Goal: Task Accomplishment & Management: Complete application form

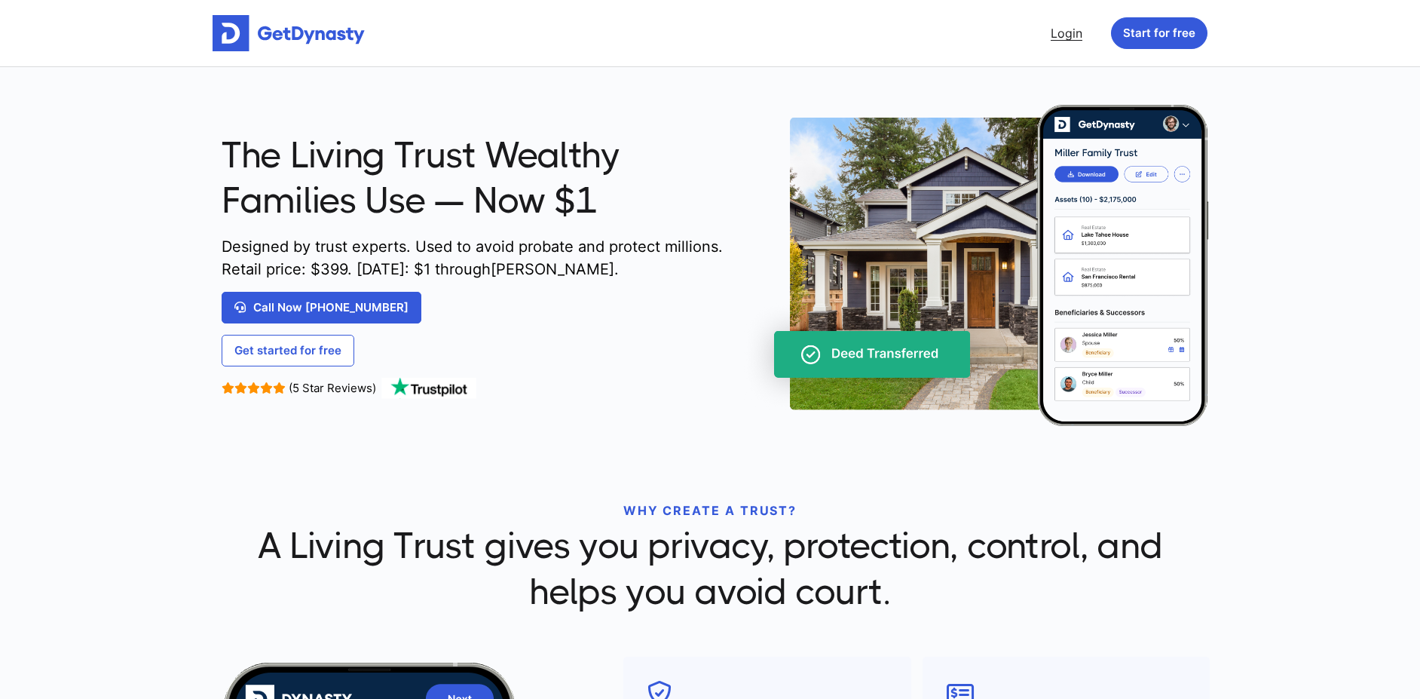
click at [1060, 38] on link "Login" at bounding box center [1067, 33] width 44 height 30
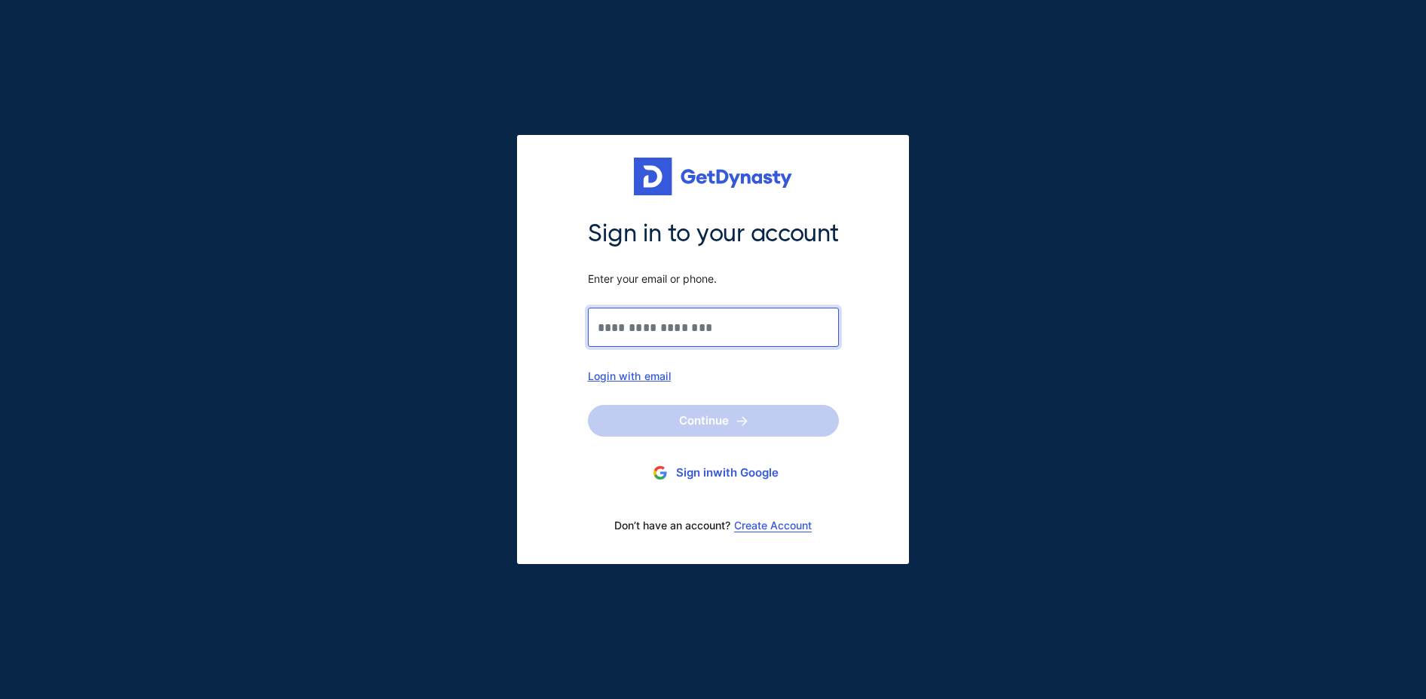
click at [719, 310] on input "Sign in to your account Enter your email or phone." at bounding box center [713, 327] width 251 height 39
type input "**********"
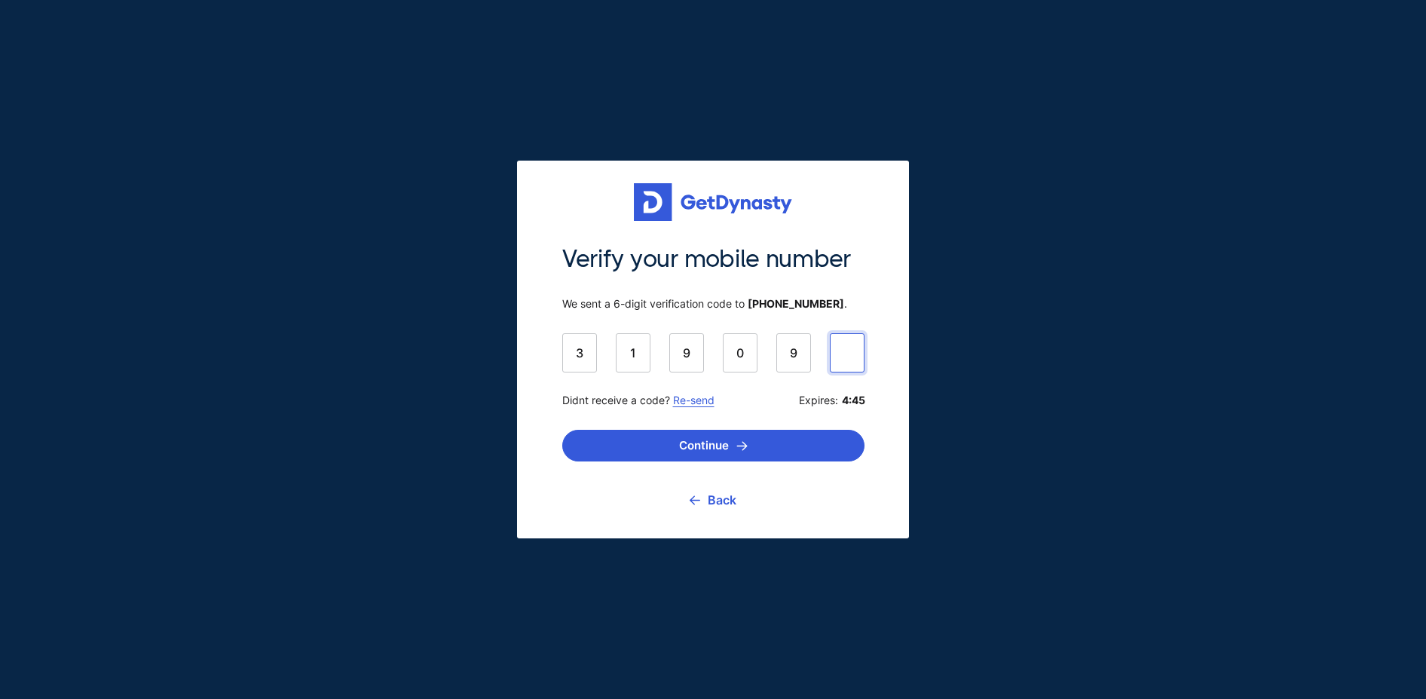
type input "******"
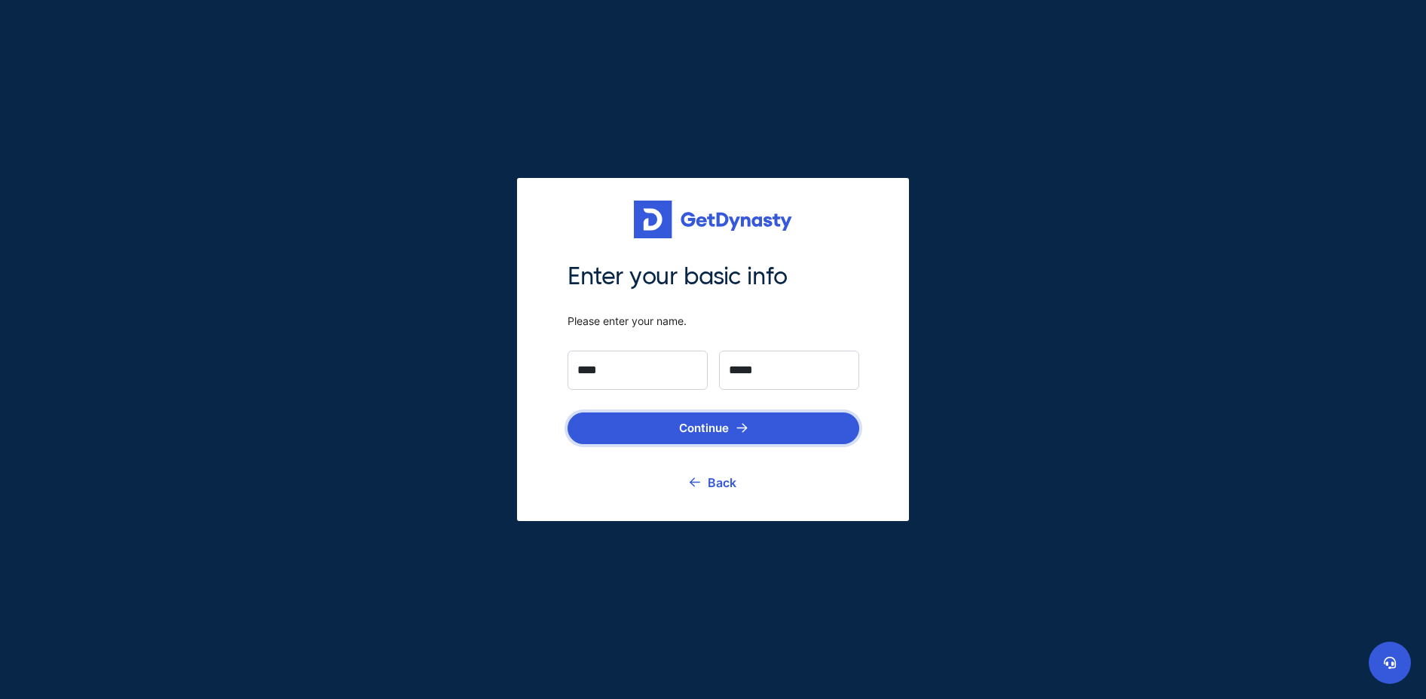
click at [767, 417] on button "Continue" at bounding box center [714, 428] width 292 height 32
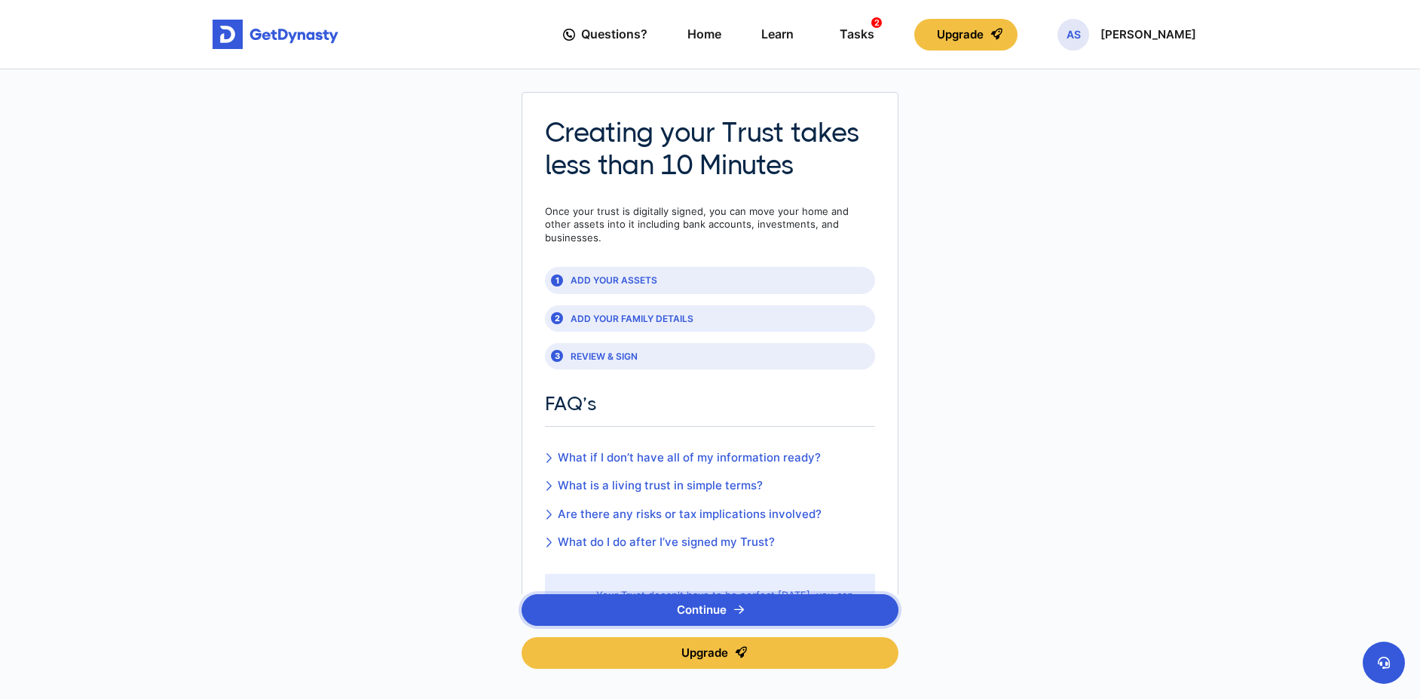
click at [704, 604] on button "Continue" at bounding box center [710, 610] width 377 height 32
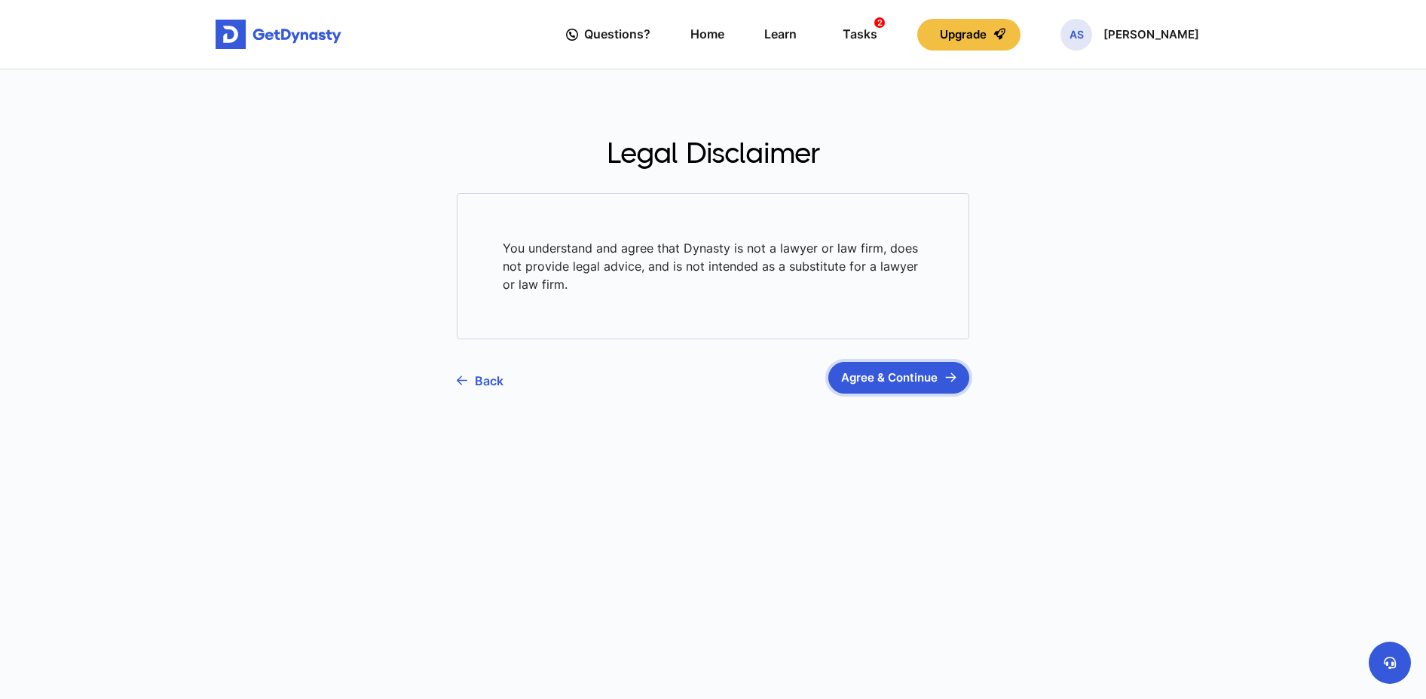
click at [887, 378] on button "Agree & Continue" at bounding box center [899, 378] width 141 height 32
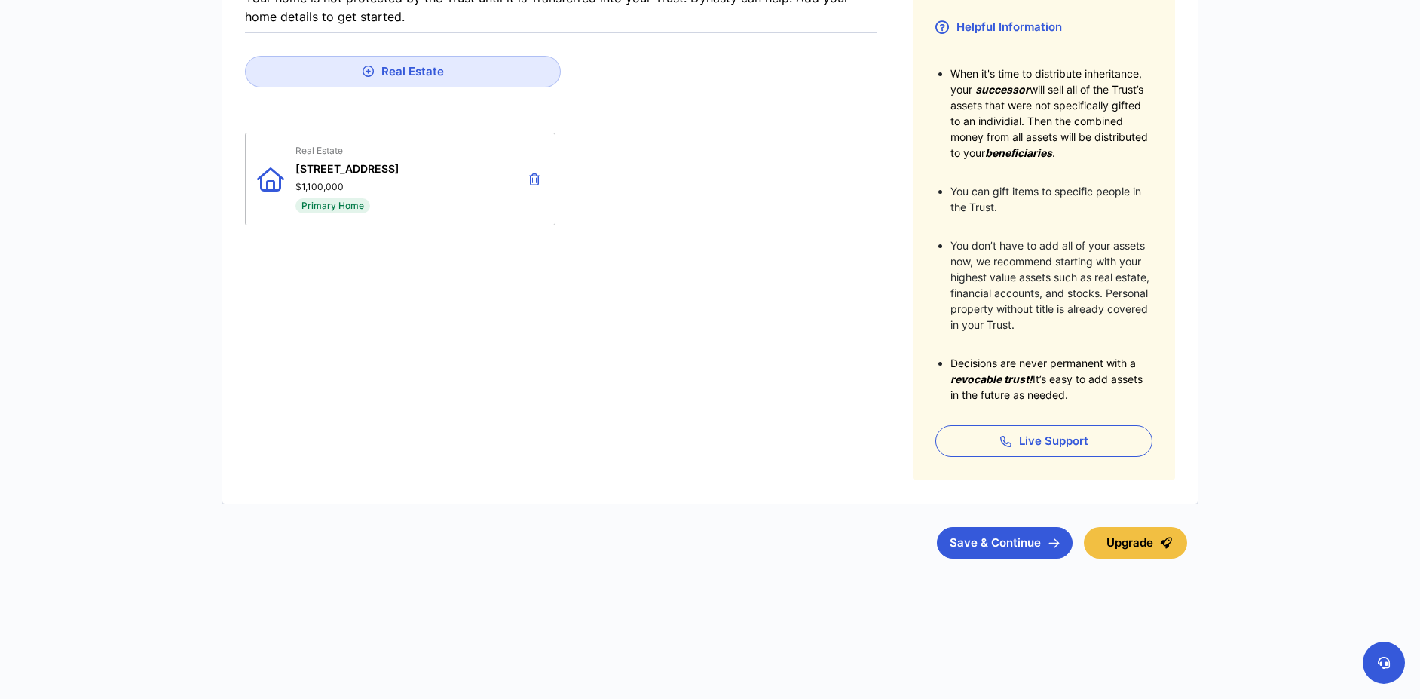
scroll to position [279, 0]
click at [997, 535] on button "Save & Continue" at bounding box center [1005, 541] width 136 height 32
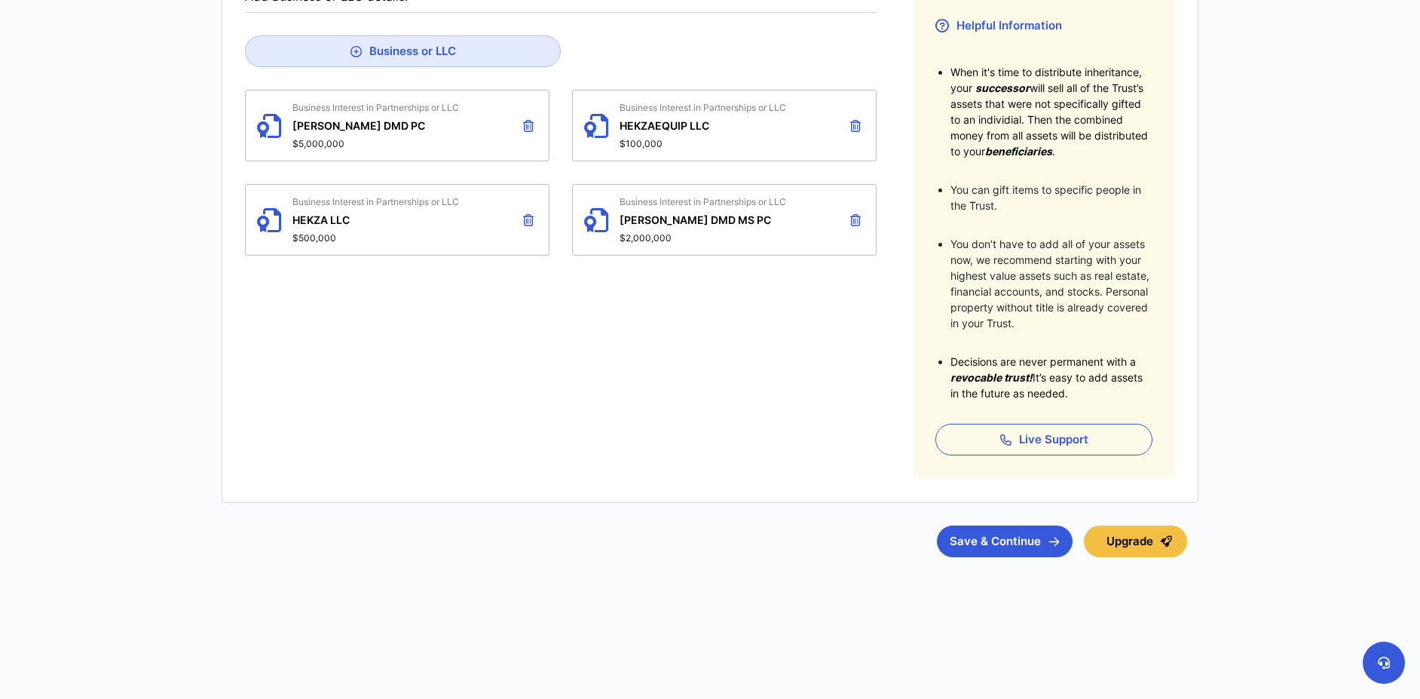
scroll to position [279, 0]
click at [983, 538] on button "Save & Continue" at bounding box center [1005, 541] width 136 height 32
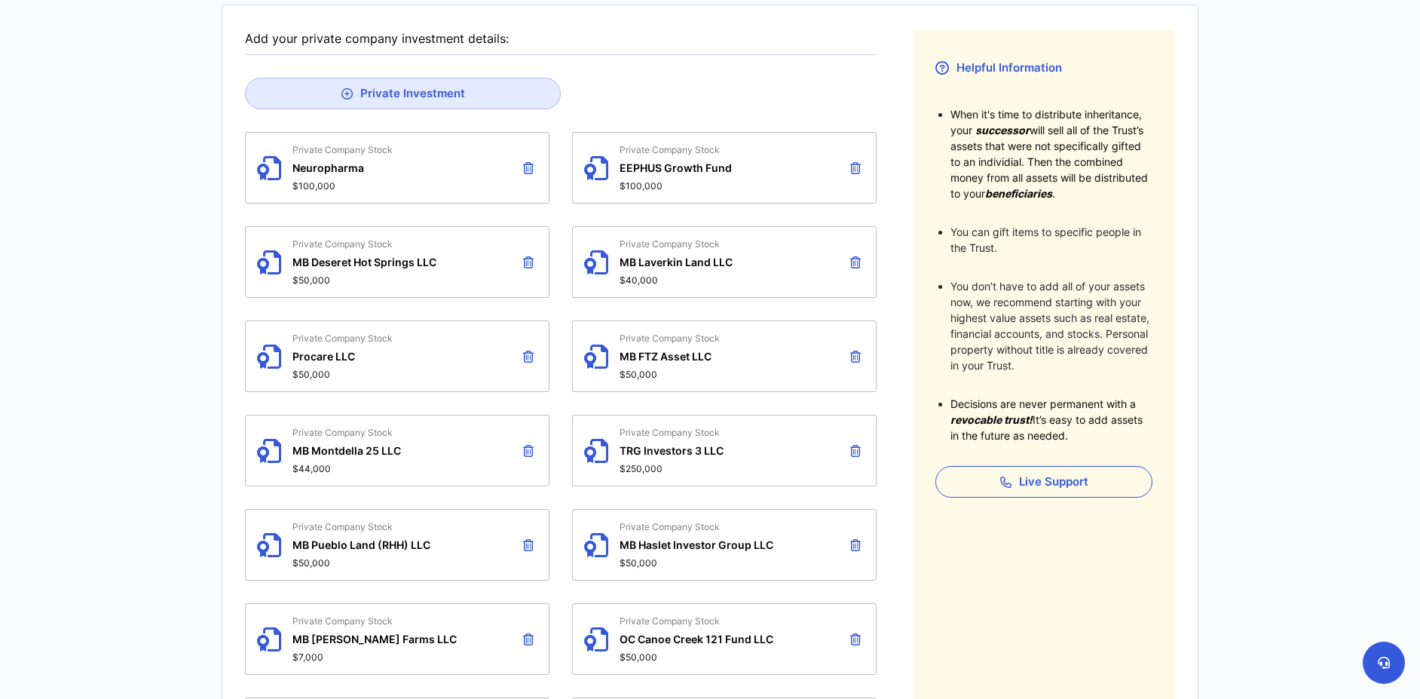
scroll to position [75, 0]
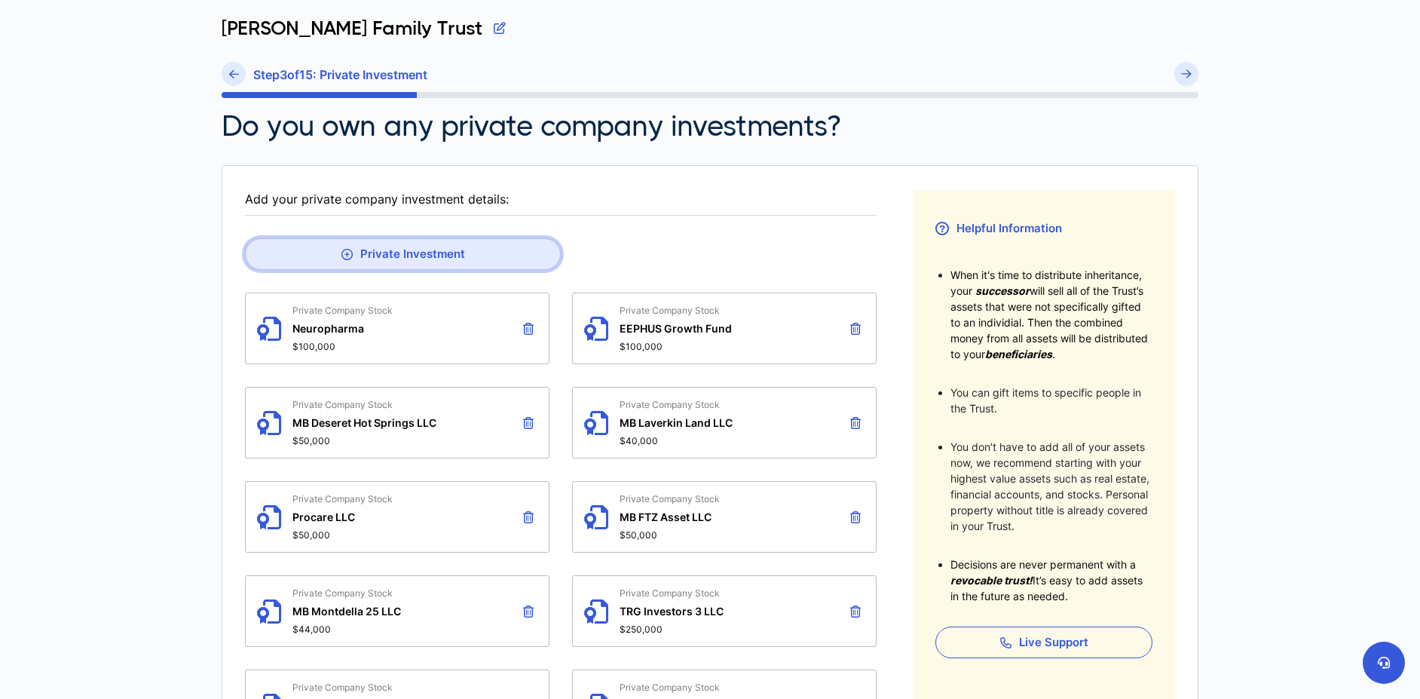
click at [388, 249] on button "Private Investment" at bounding box center [403, 254] width 316 height 32
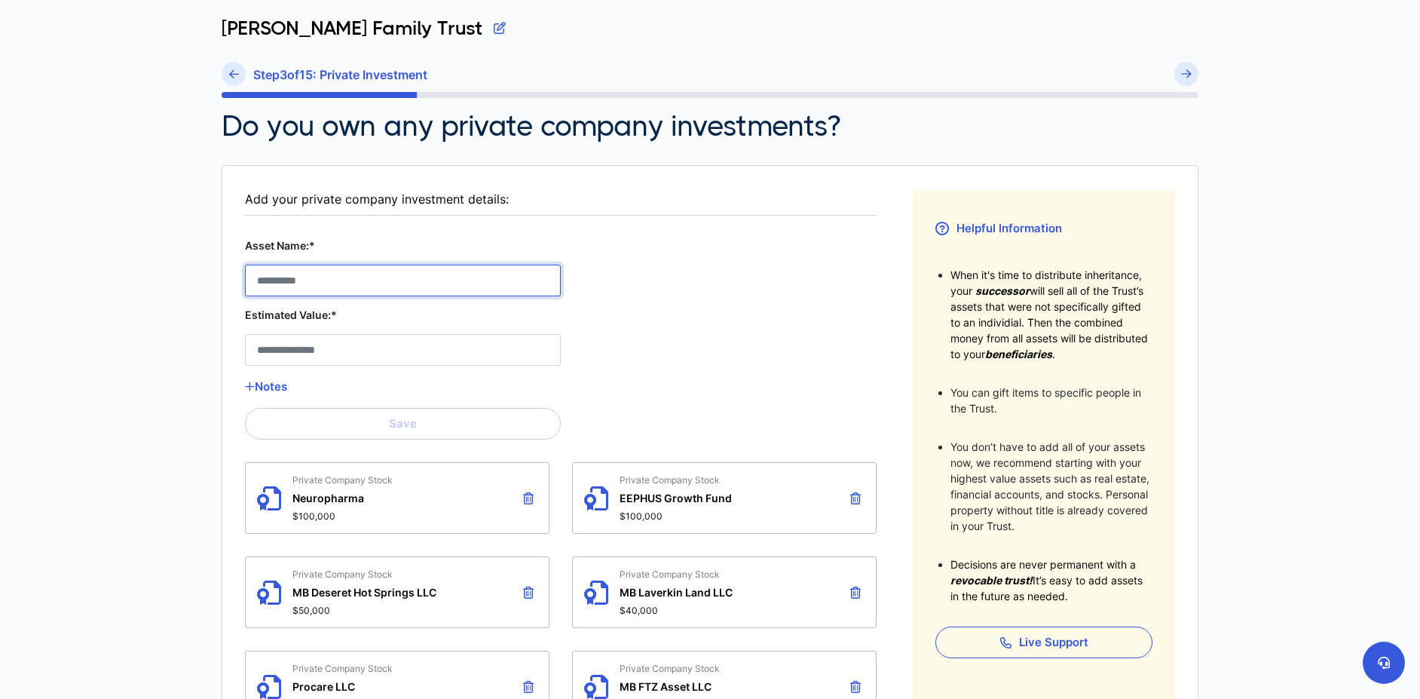
click at [367, 284] on Stock__asset_name__17 "Asset Name:*" at bounding box center [403, 281] width 316 height 32
type Stock__asset_name__17 "**********"
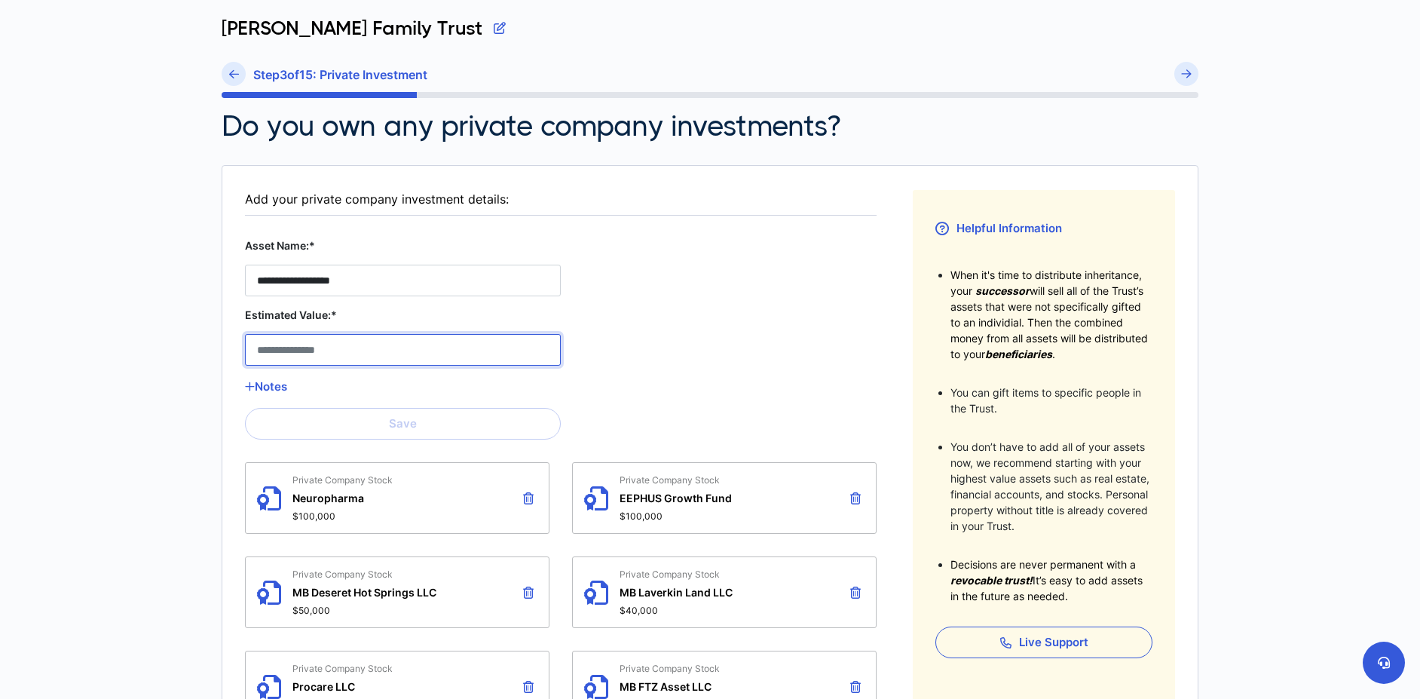
click at [324, 354] on Stock__estimated_value__17 "Estimated Value:*" at bounding box center [403, 350] width 316 height 32
type Stock__estimated_value__17 "*******"
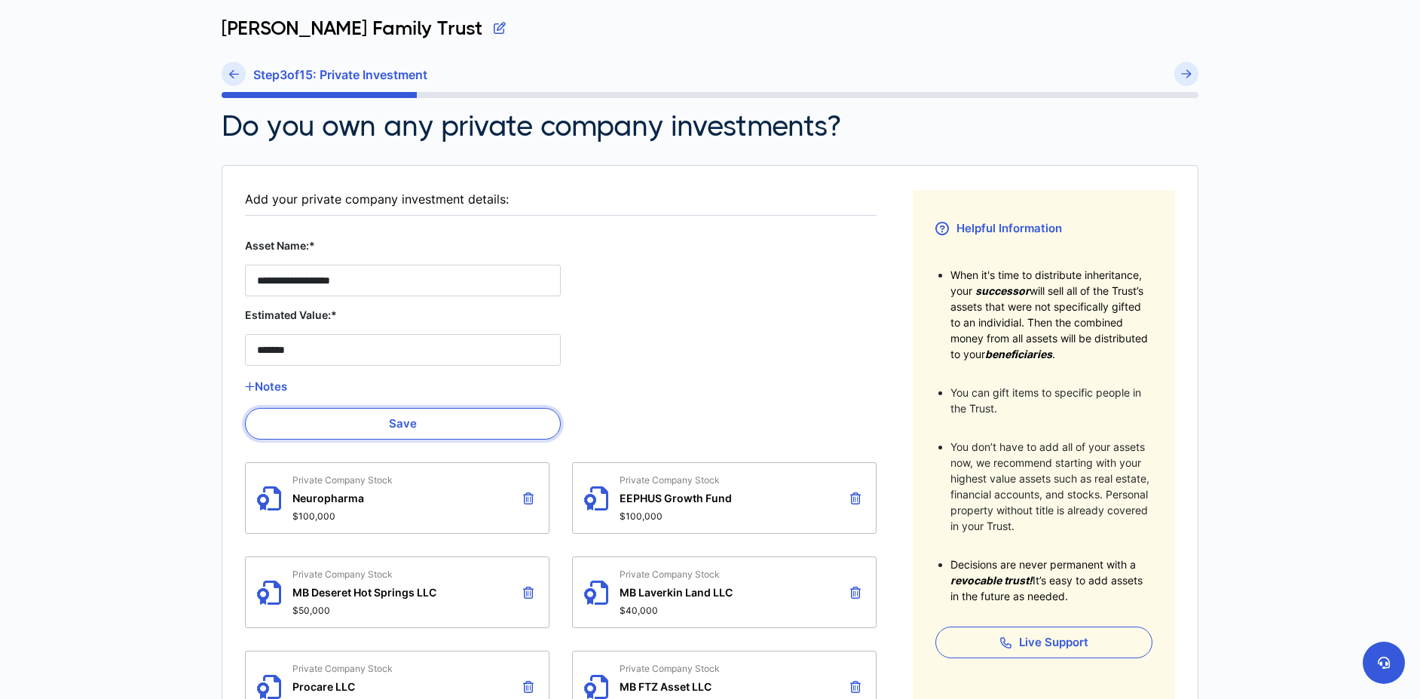
click at [382, 424] on button "Save" at bounding box center [403, 424] width 316 height 32
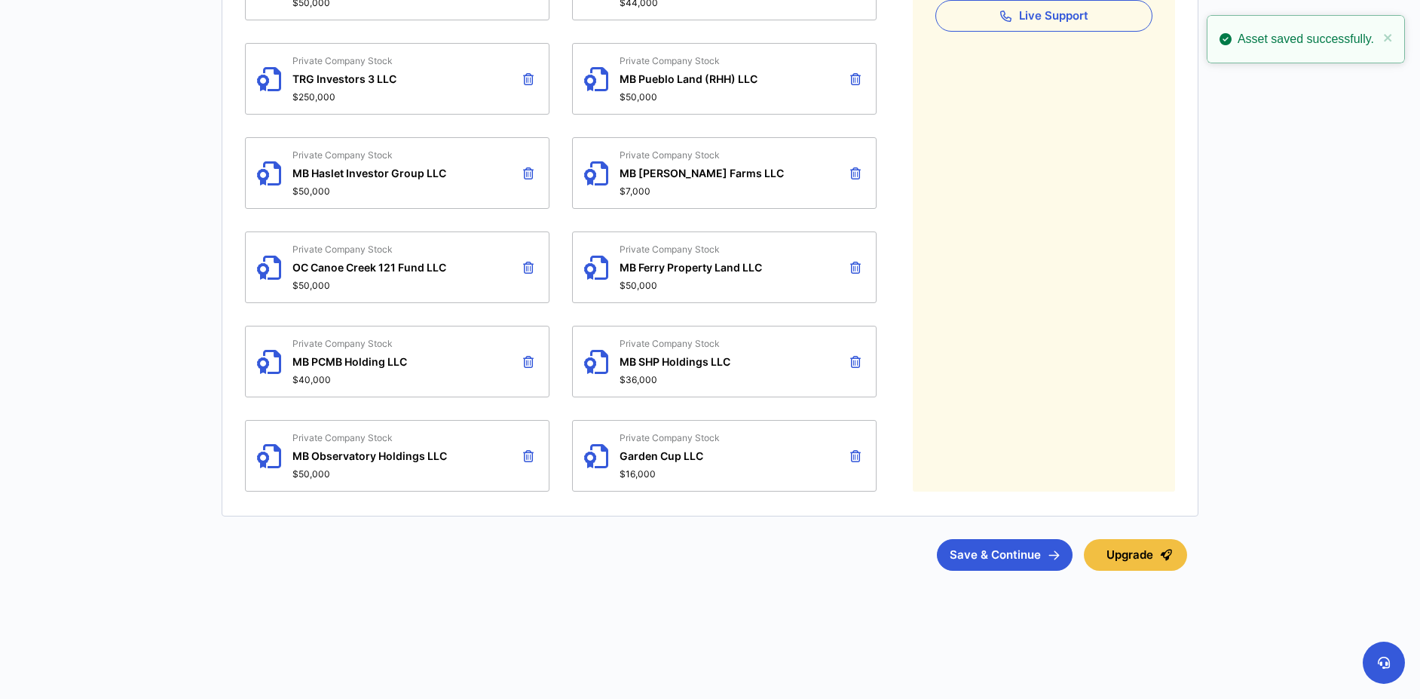
scroll to position [715, 0]
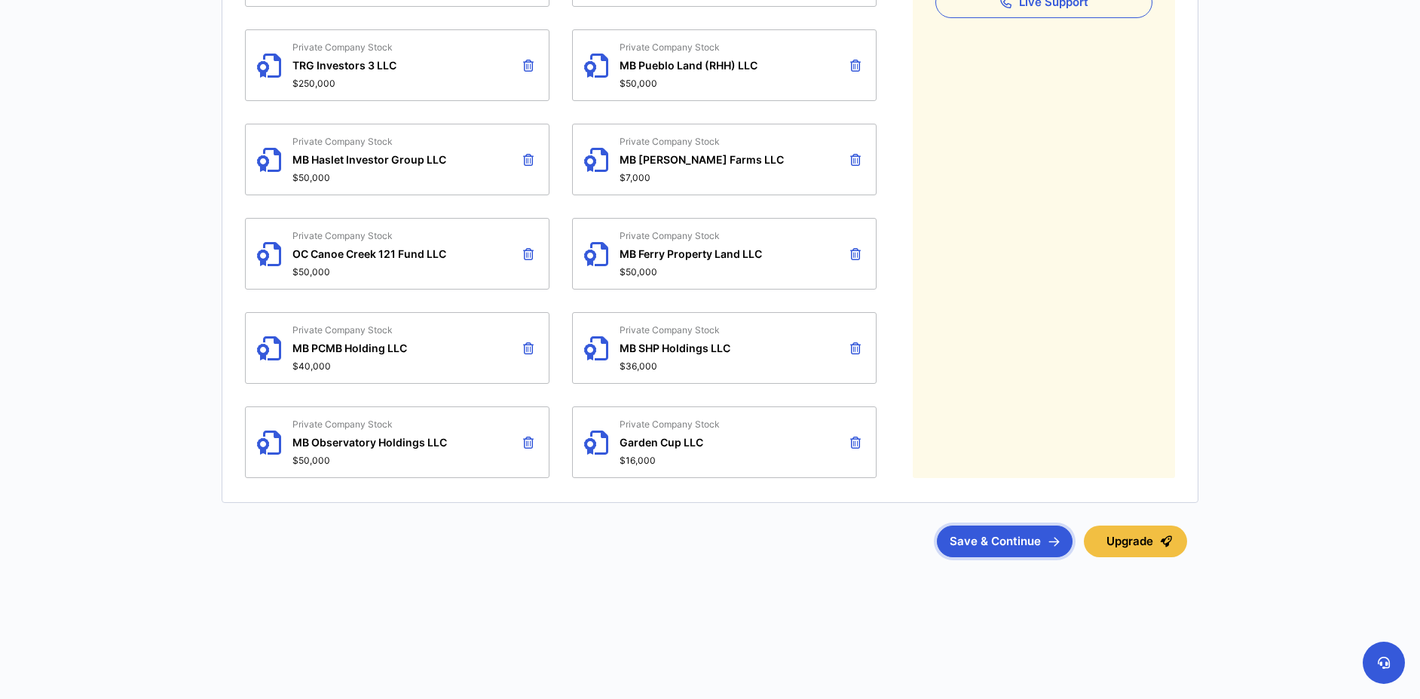
click at [984, 543] on button "Save & Continue" at bounding box center [1005, 541] width 136 height 32
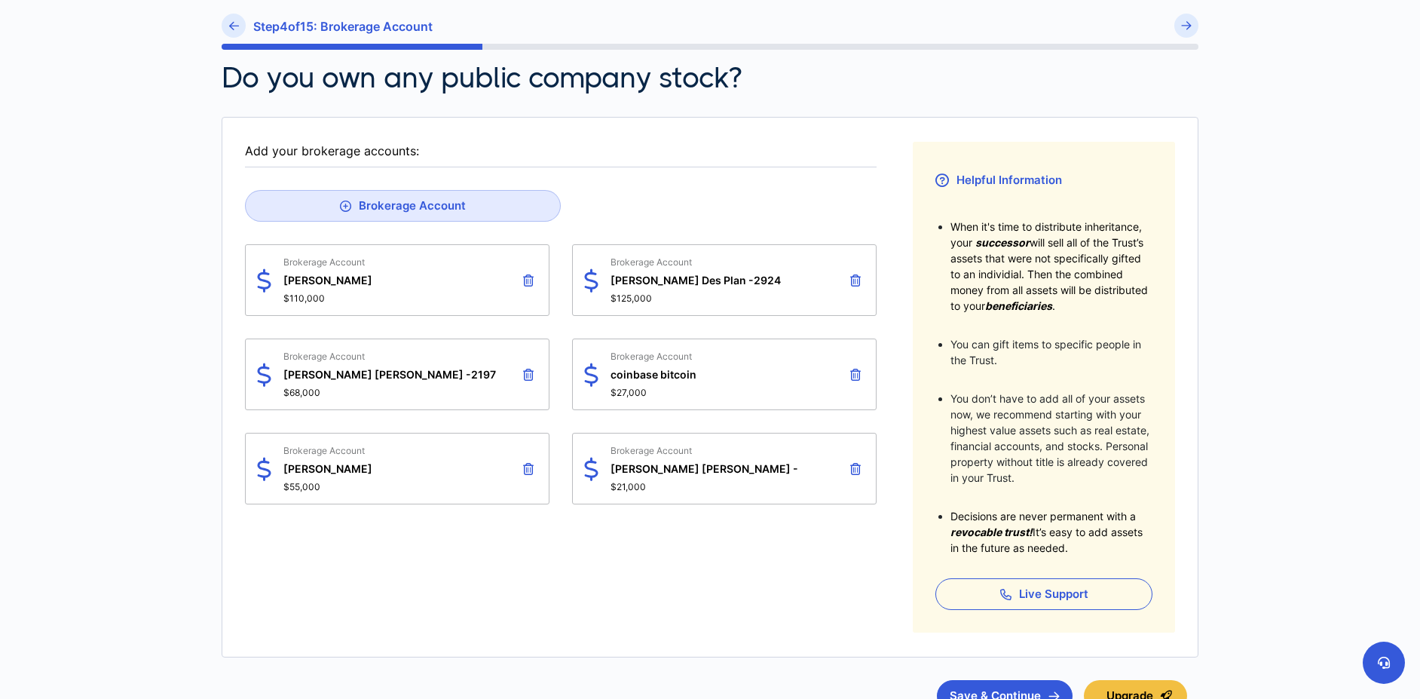
scroll to position [151, 0]
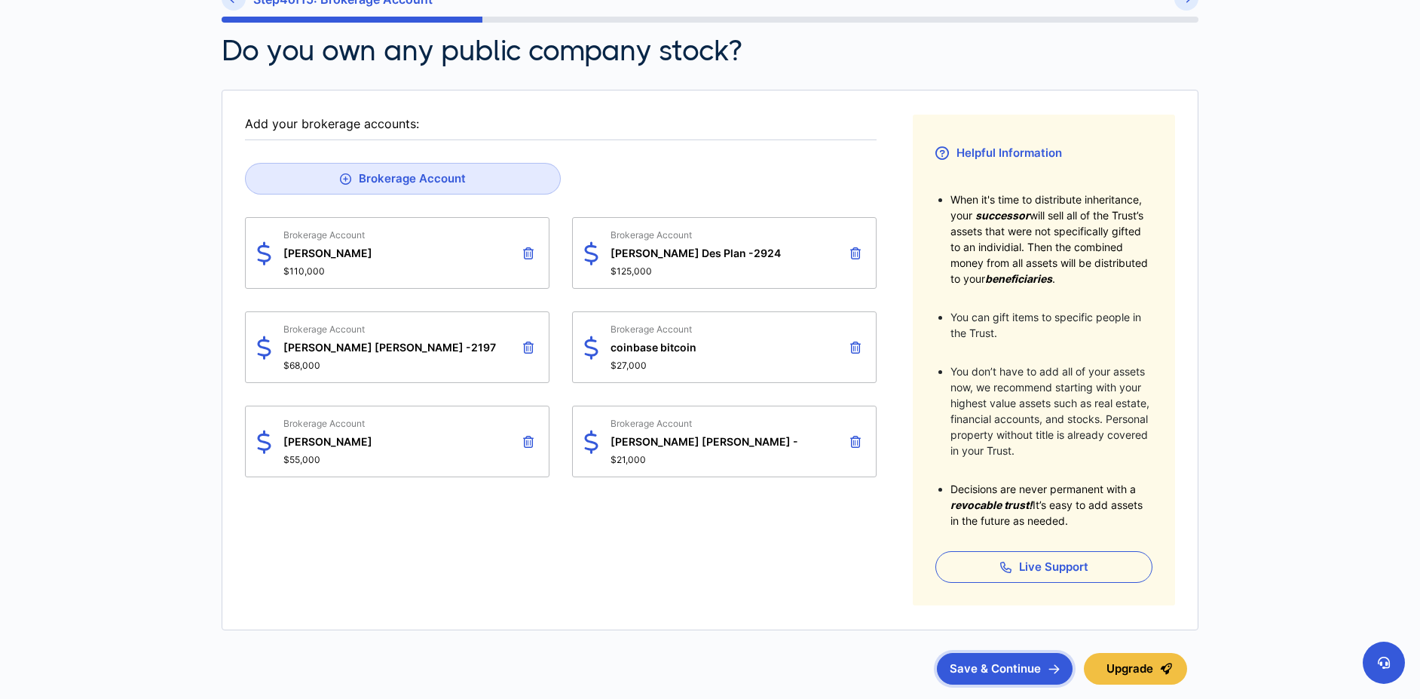
click at [990, 672] on button "Save & Continue" at bounding box center [1005, 669] width 136 height 32
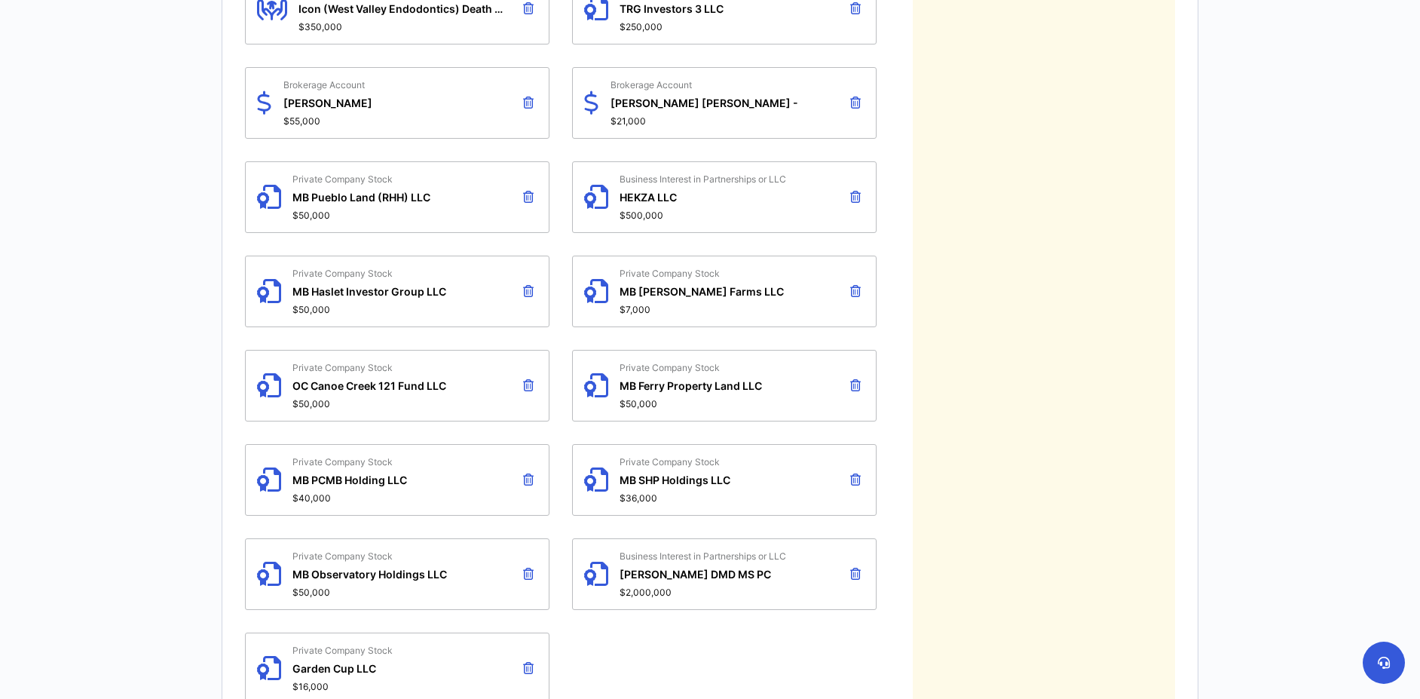
scroll to position [1493, 0]
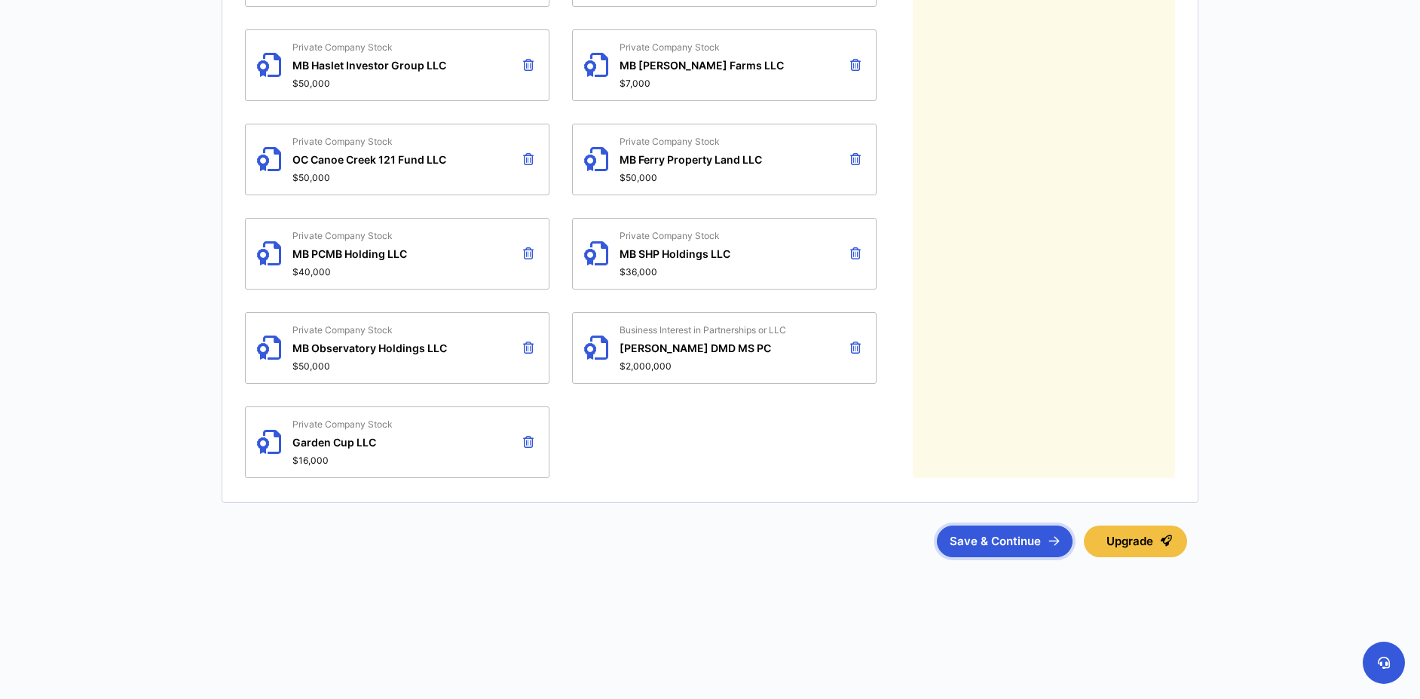
click at [985, 541] on button "Save & Continue" at bounding box center [1005, 541] width 136 height 32
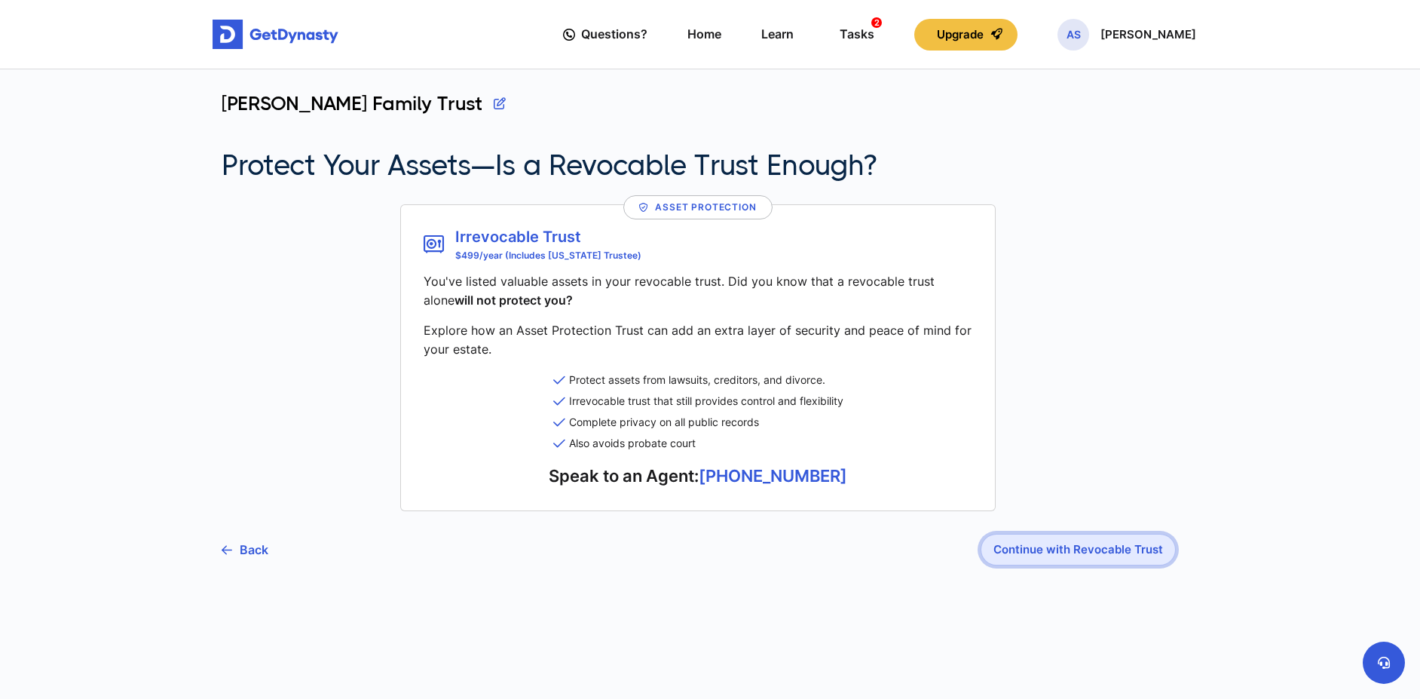
click at [1031, 547] on button "Continue with Revocable Trust" at bounding box center [1078, 550] width 195 height 32
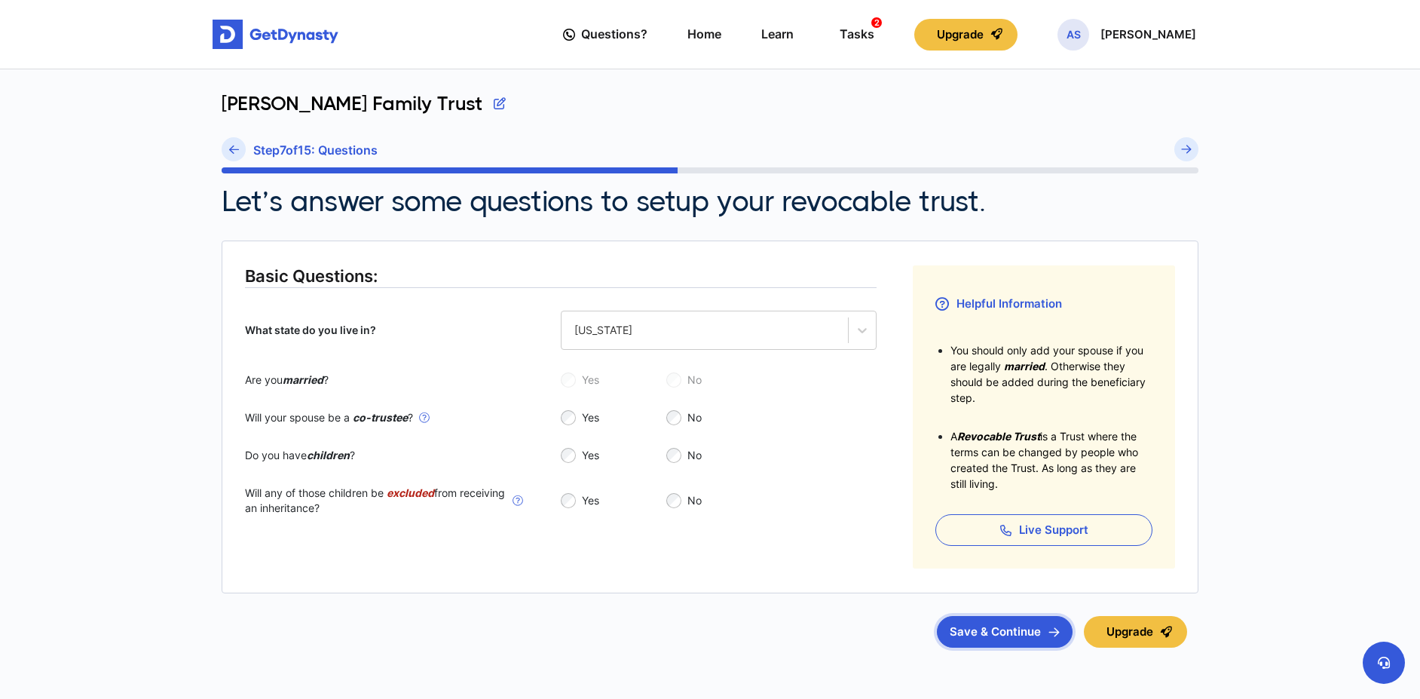
click at [998, 618] on button "Save & Continue" at bounding box center [1005, 632] width 136 height 32
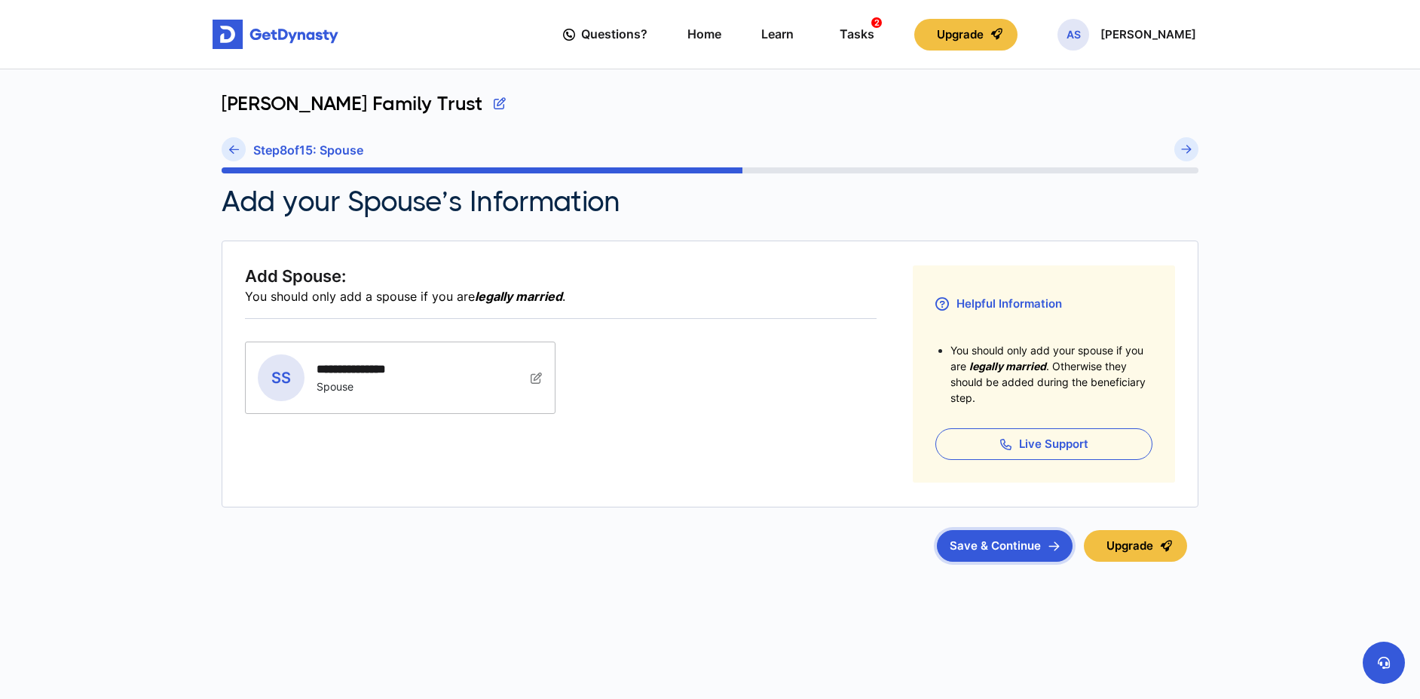
click at [991, 538] on button "Save & Continue" at bounding box center [1005, 546] width 136 height 32
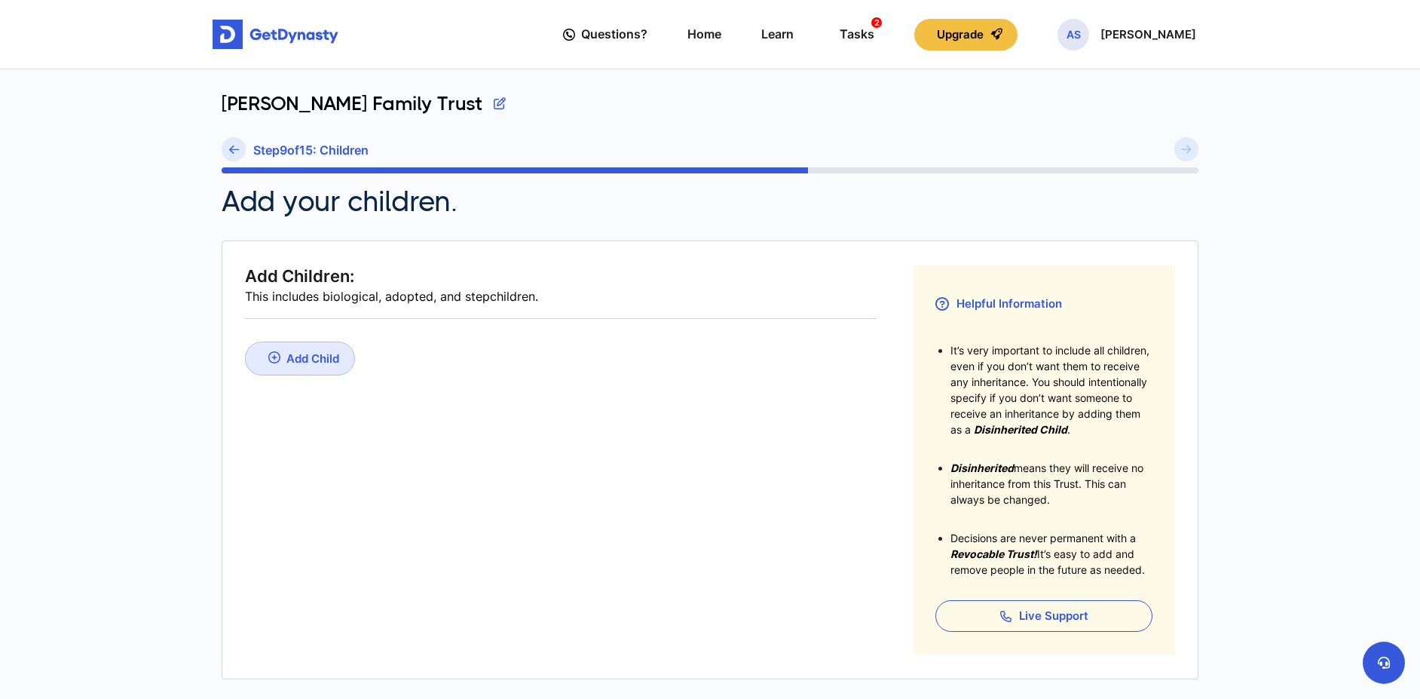
click at [287, 366] on link "Add Child" at bounding box center [300, 359] width 110 height 34
